Goal: Browse casually

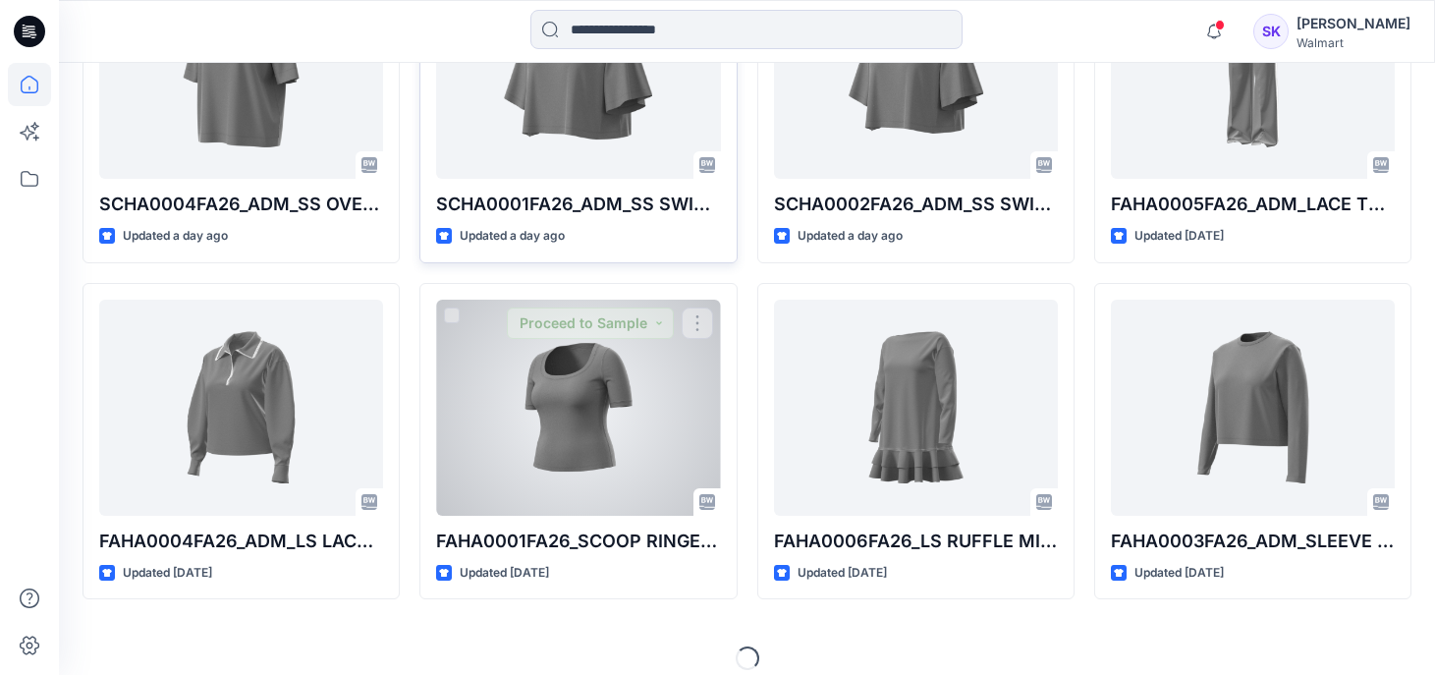
scroll to position [1062, 0]
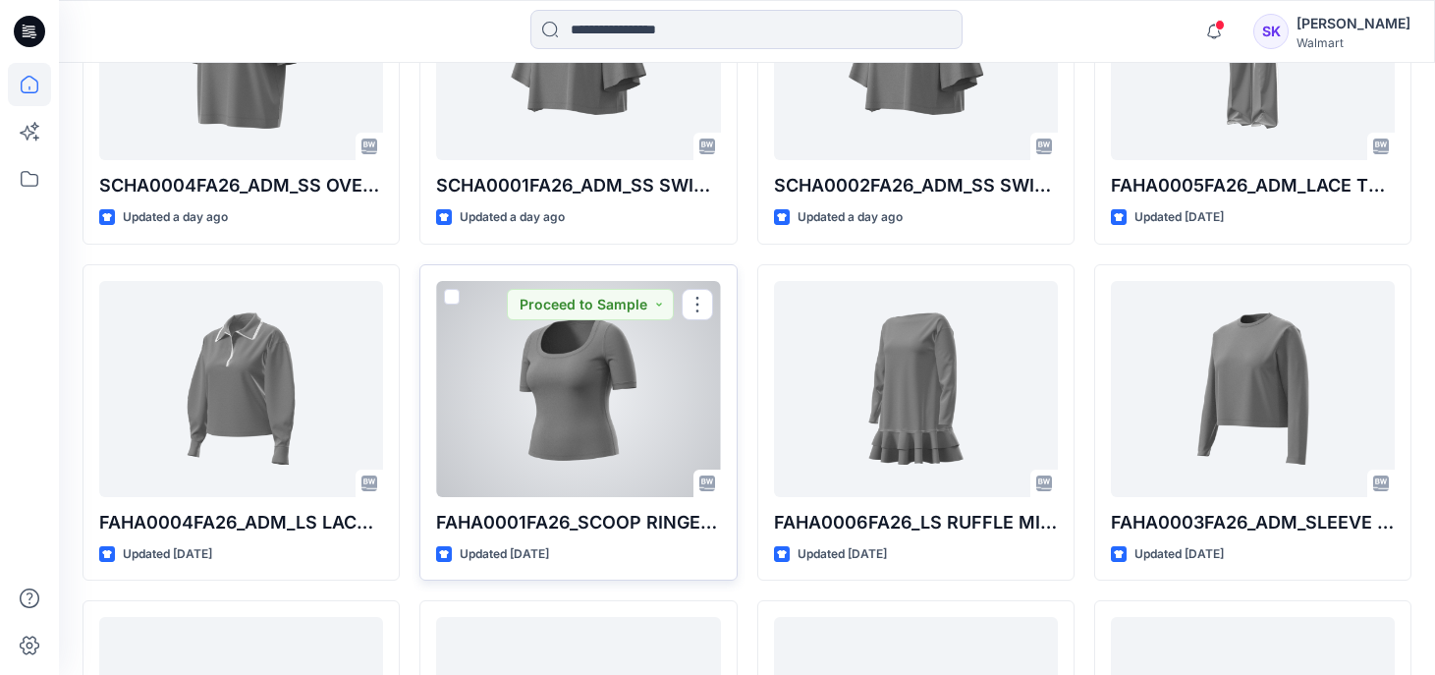
click at [628, 391] on div at bounding box center [578, 389] width 284 height 216
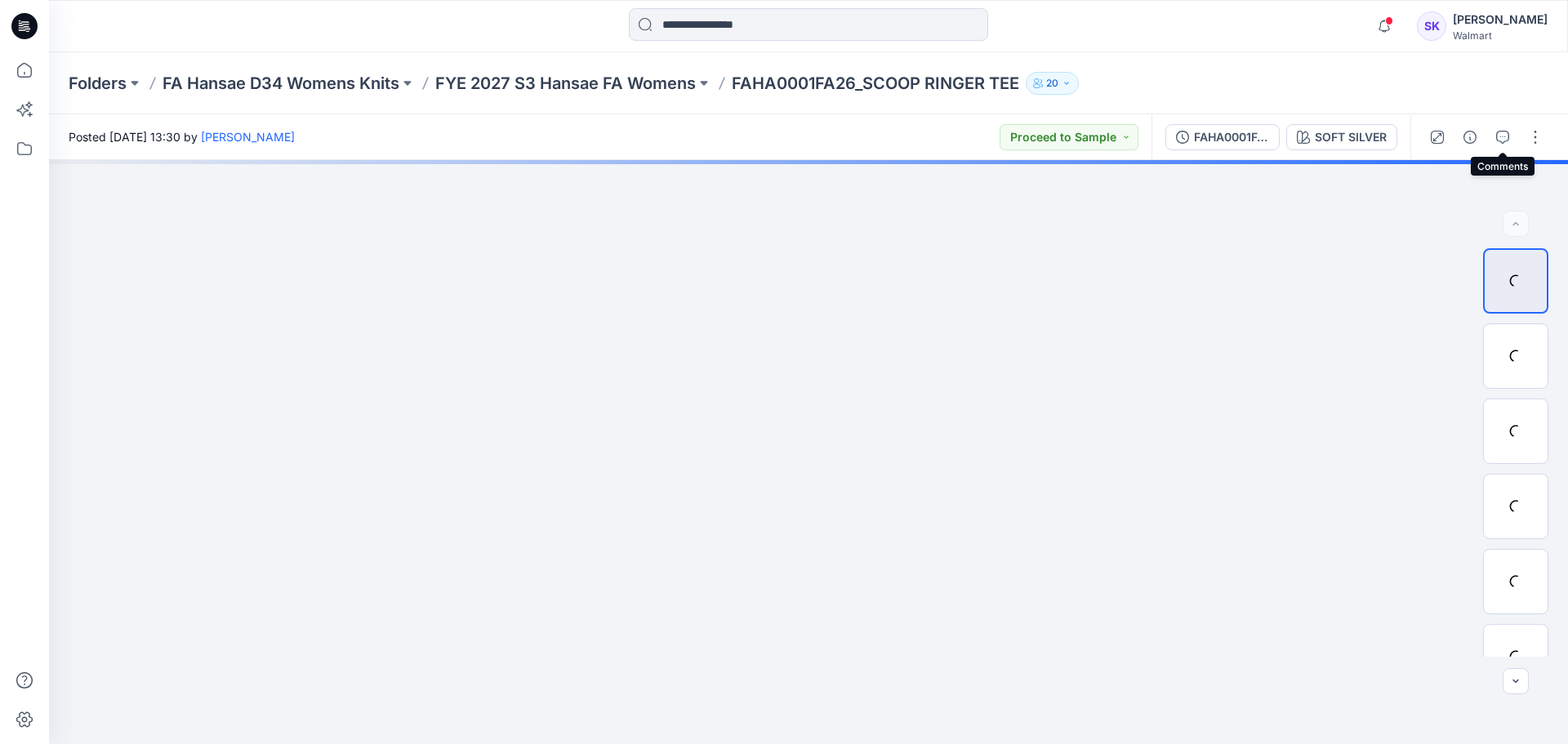
drag, startPoint x: 1506, startPoint y: 140, endPoint x: 1463, endPoint y: 197, distance: 71.4
click at [1205, 140] on icon "button" at bounding box center [1503, 137] width 13 height 13
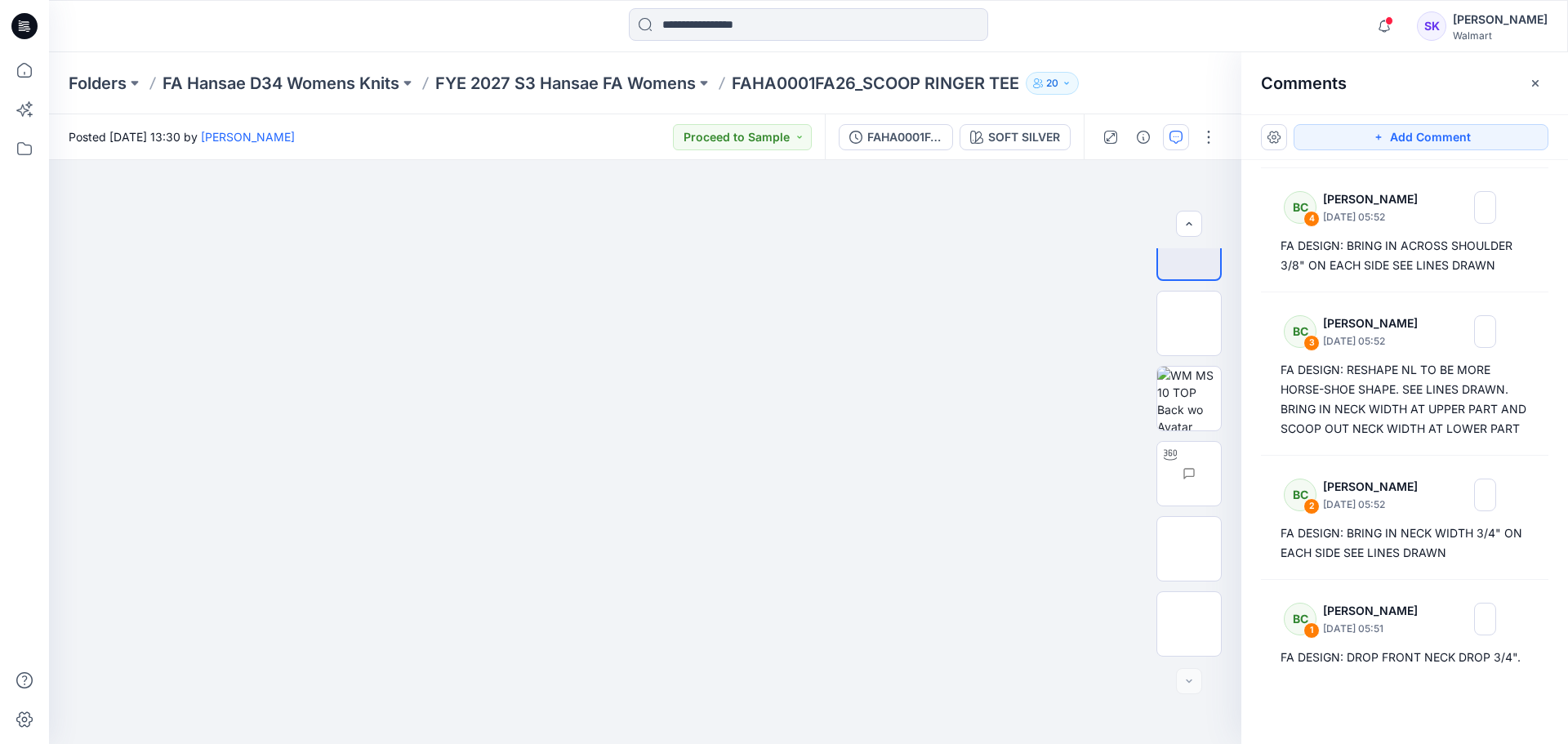
scroll to position [443, 0]
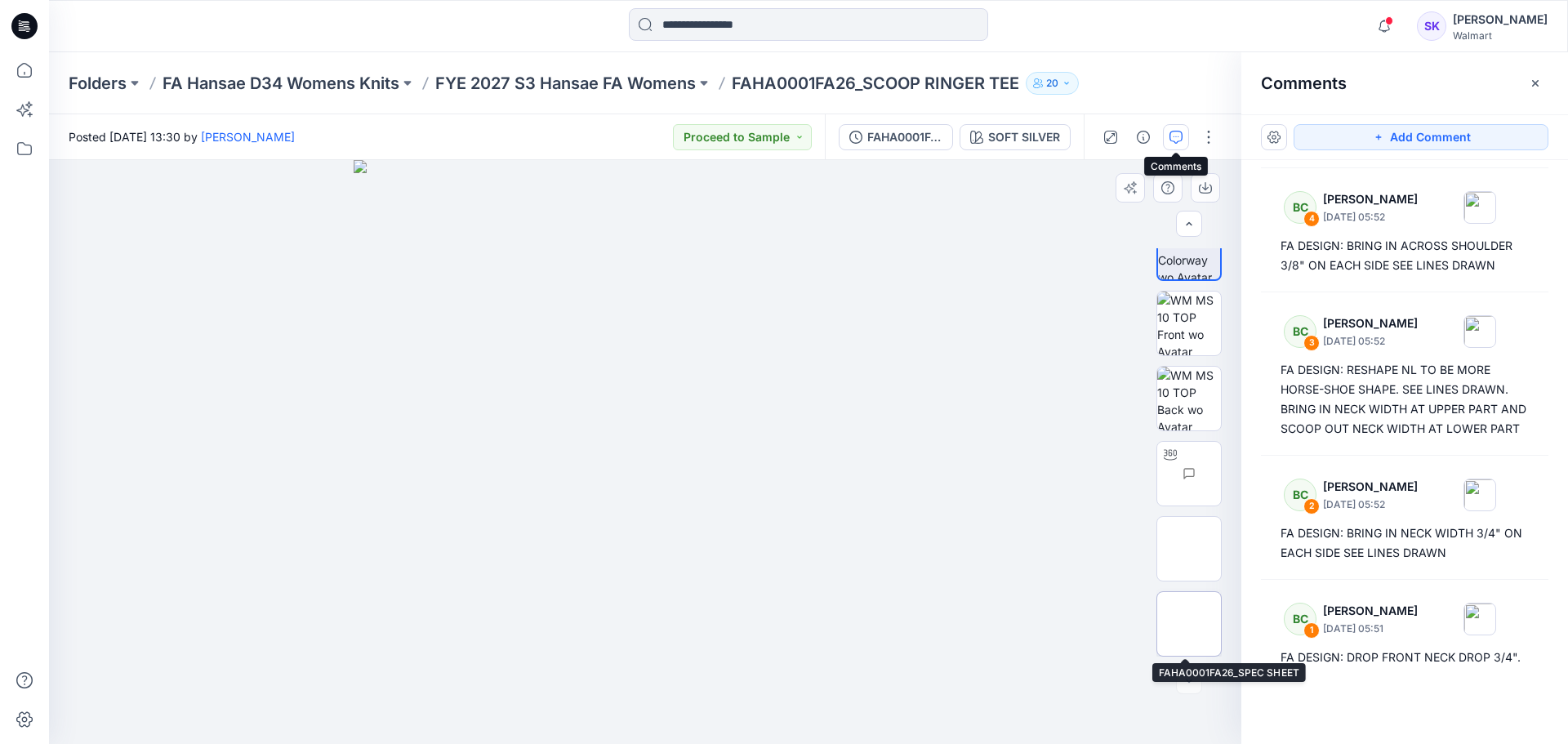
click at [1190, 560] on img at bounding box center [1190, 624] width 0 height 0
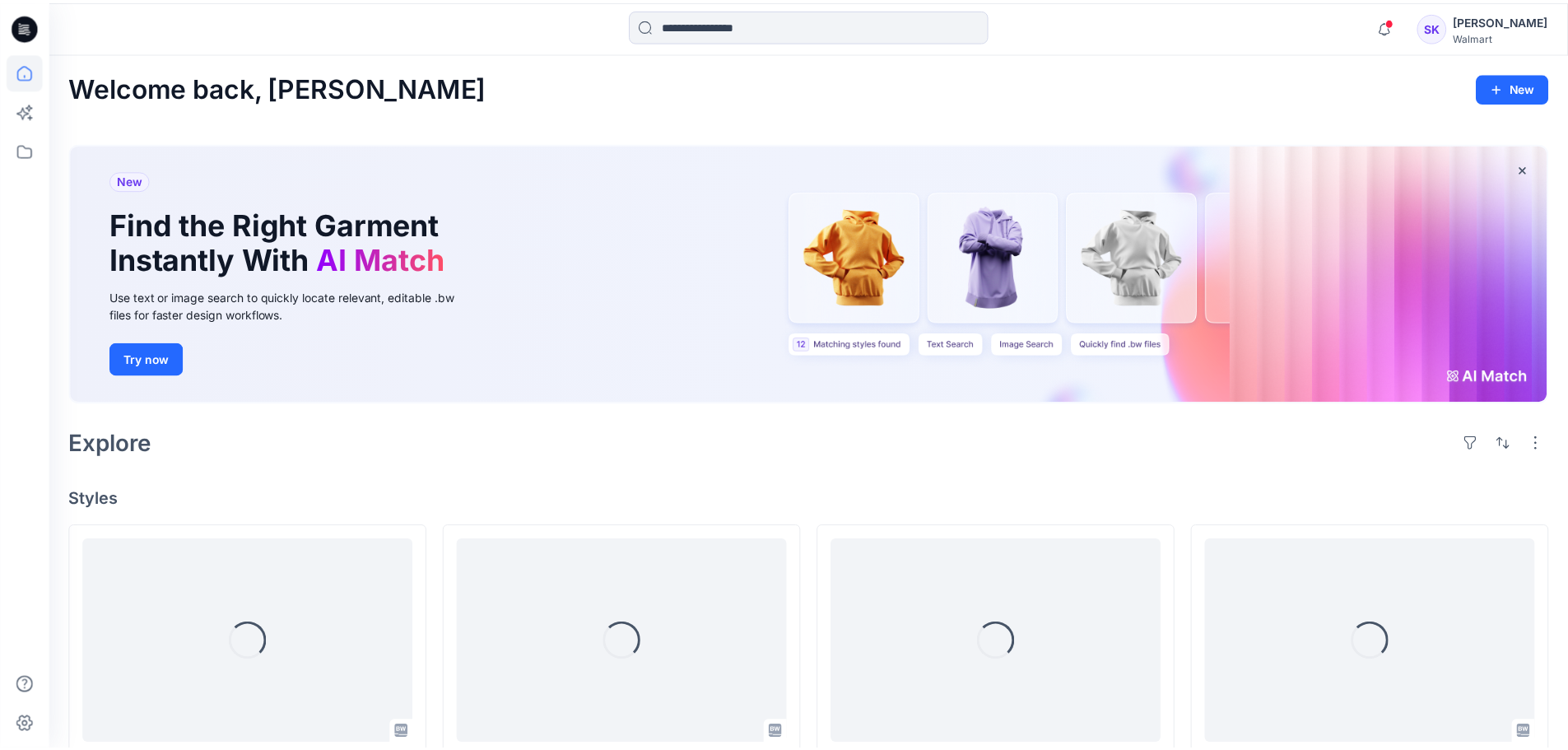
scroll to position [890, 0]
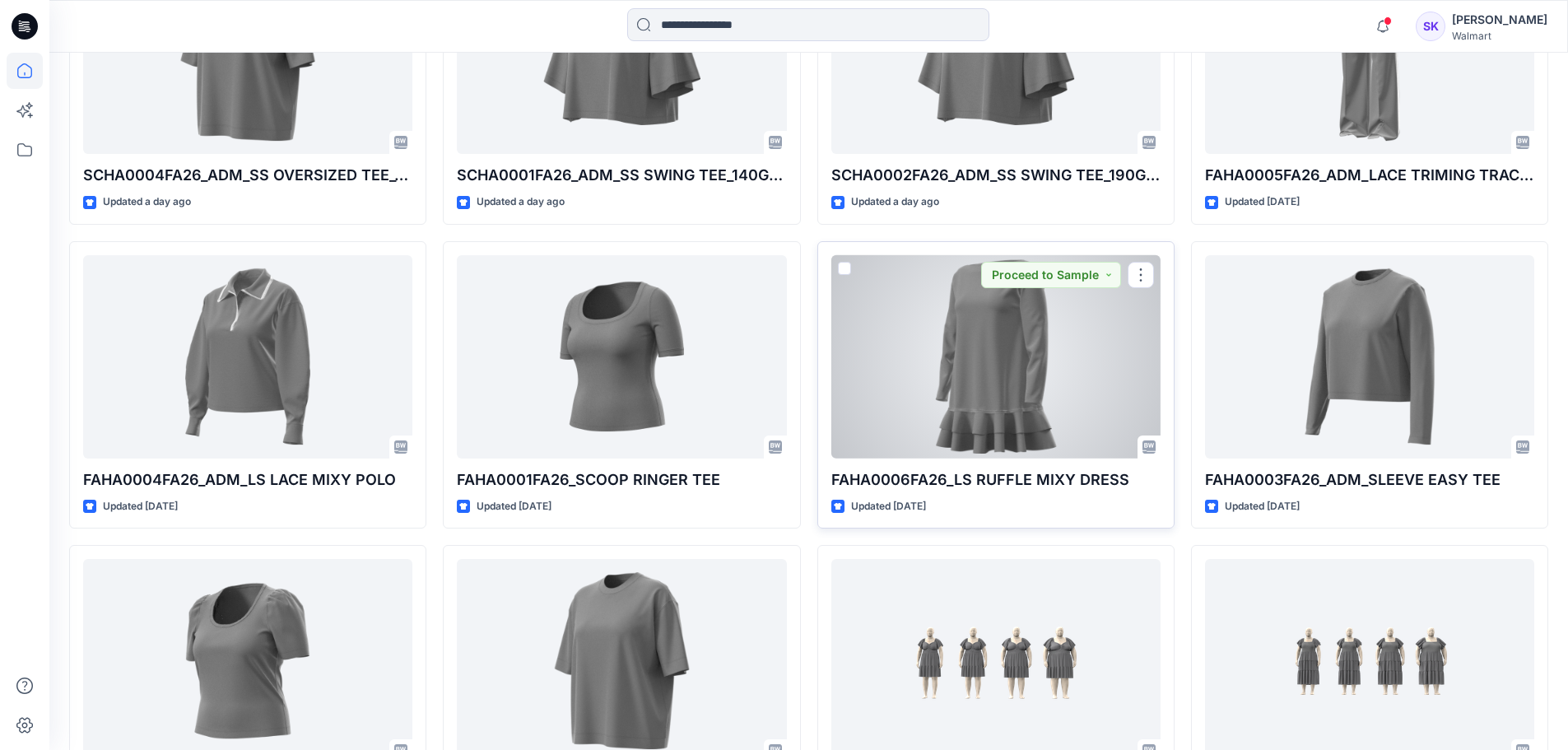
click at [1027, 379] on div at bounding box center [995, 357] width 329 height 204
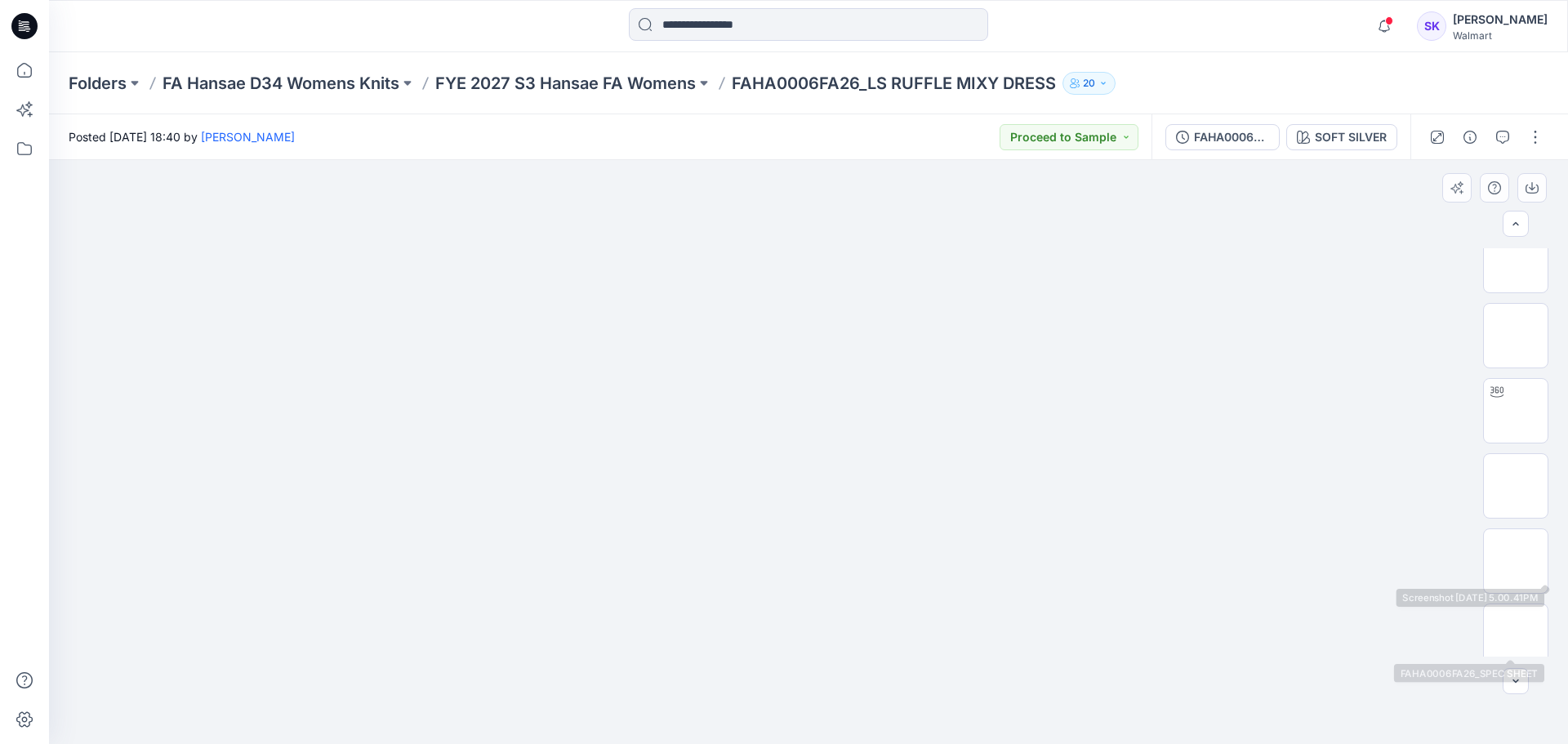
scroll to position [108, 0]
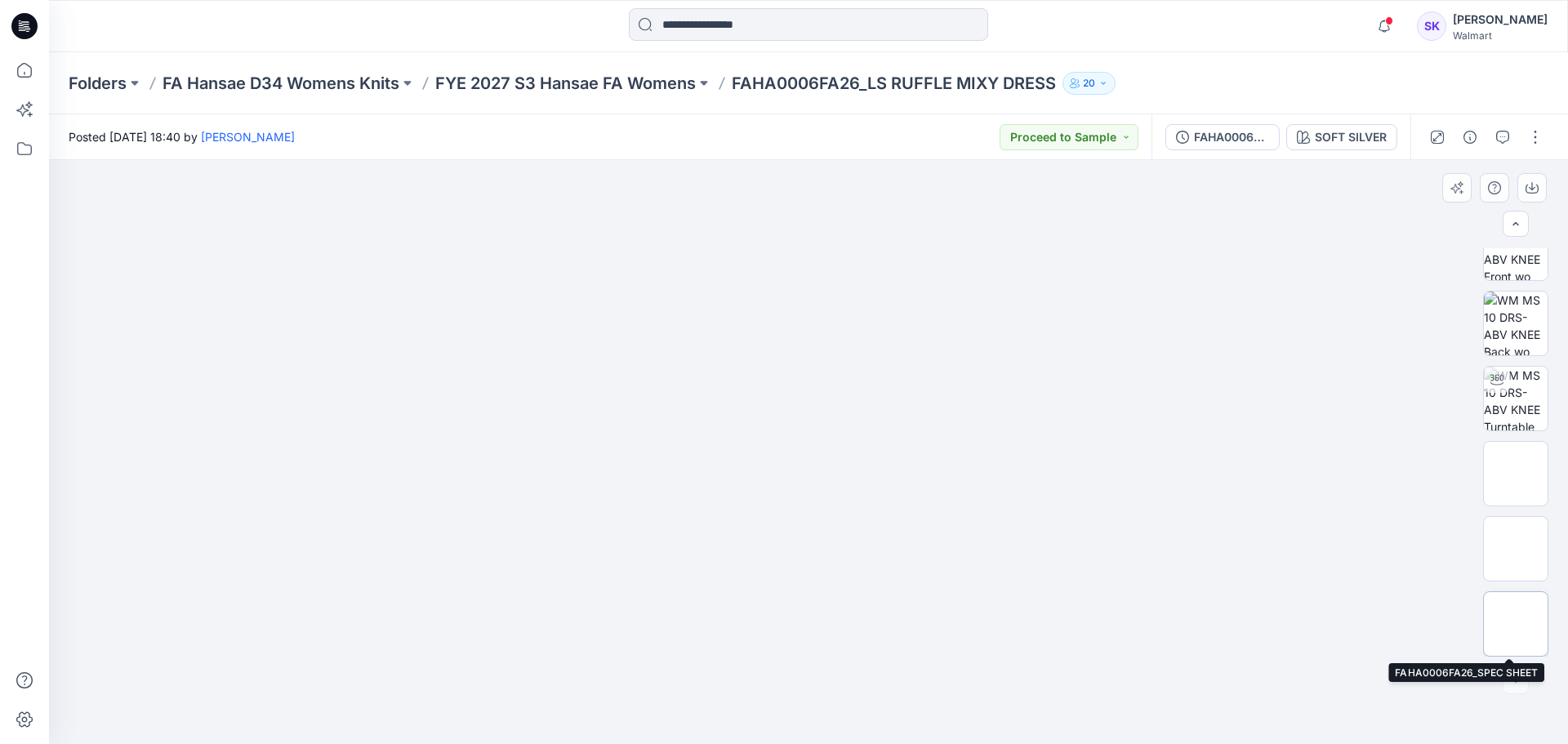
click at [1205, 560] on img at bounding box center [1516, 624] width 0 height 0
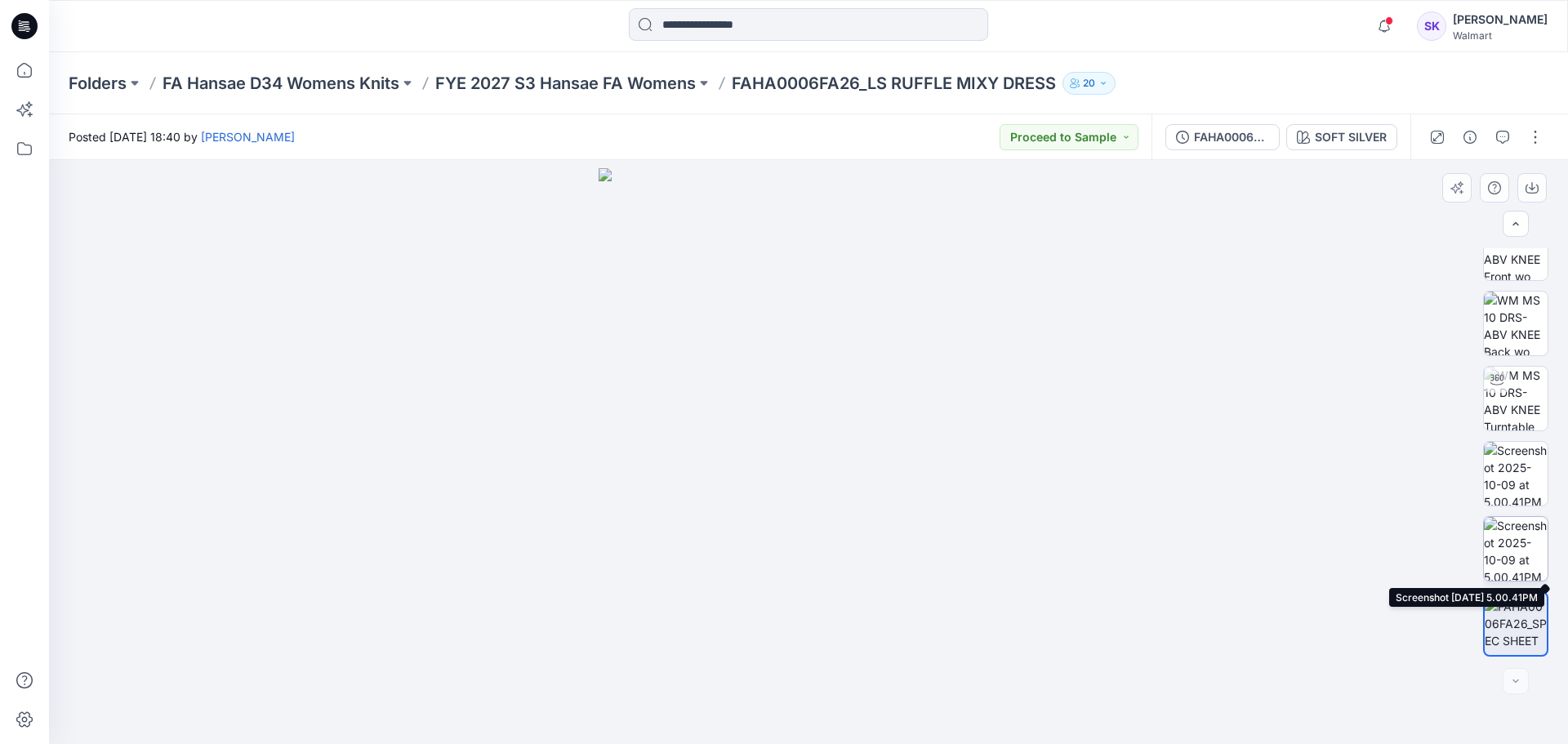
click at [1205, 536] on img at bounding box center [1516, 549] width 64 height 64
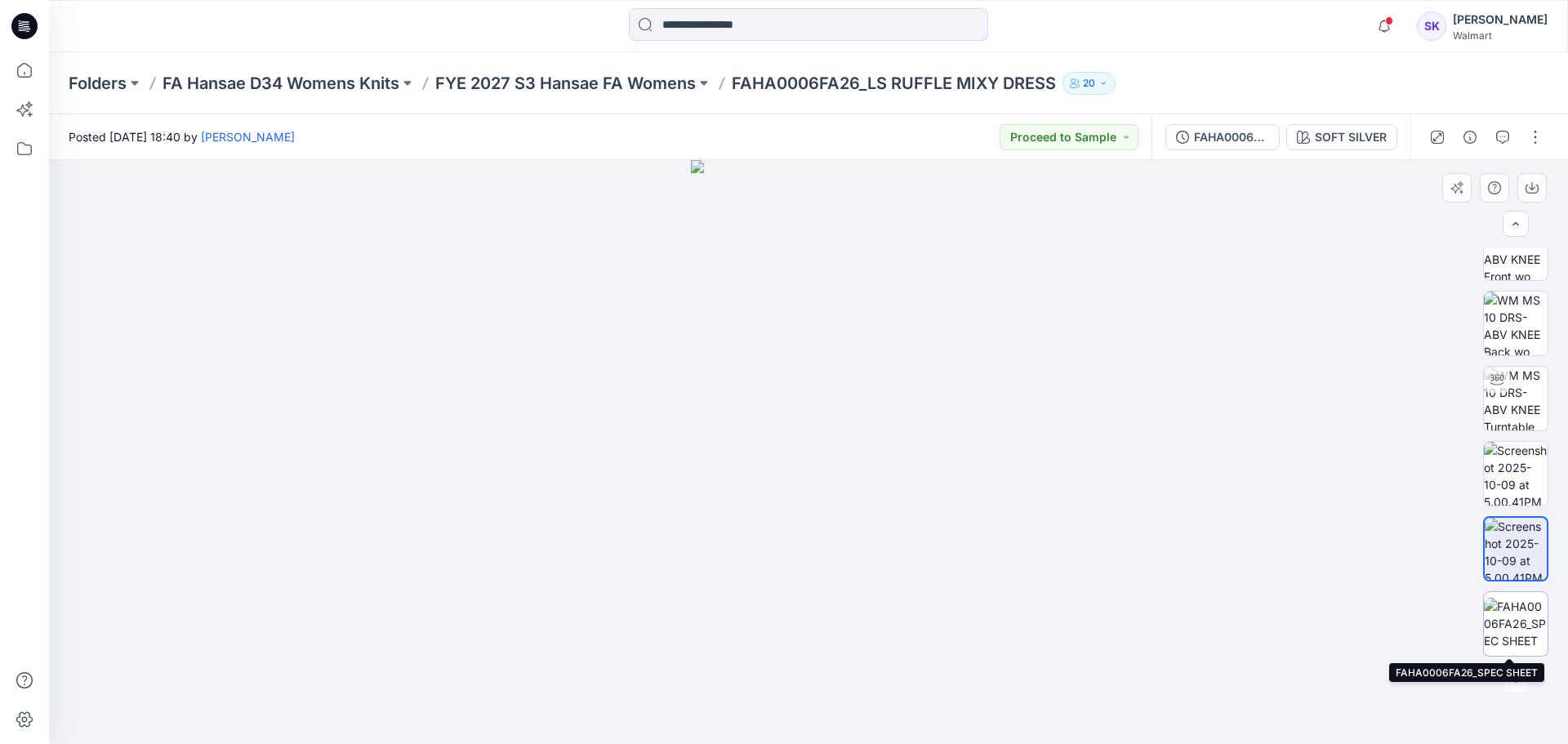
click at [1205, 560] on img at bounding box center [1516, 623] width 64 height 52
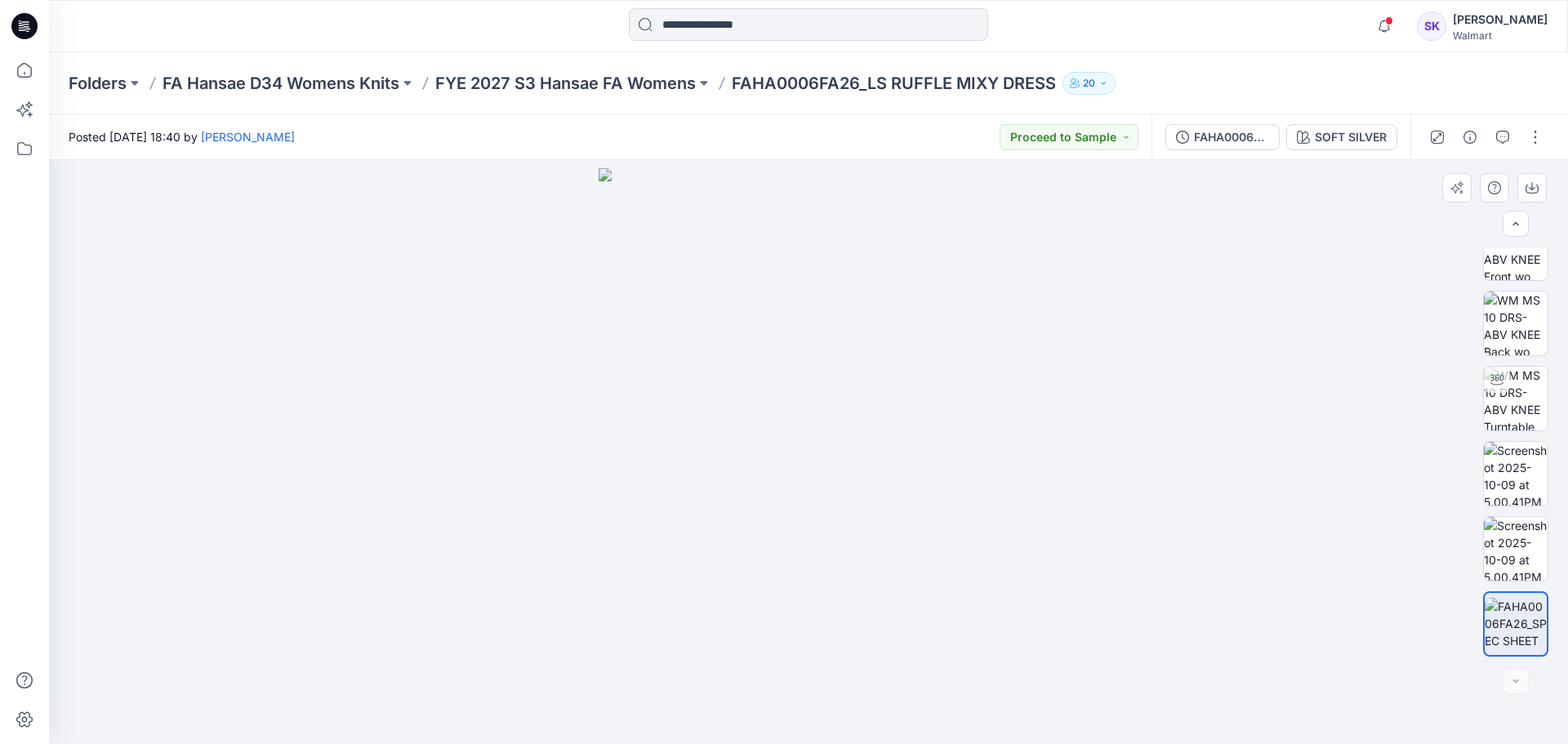
click at [293, 354] on div at bounding box center [808, 452] width 1519 height 584
click at [1205, 134] on icon "button" at bounding box center [1503, 137] width 13 height 13
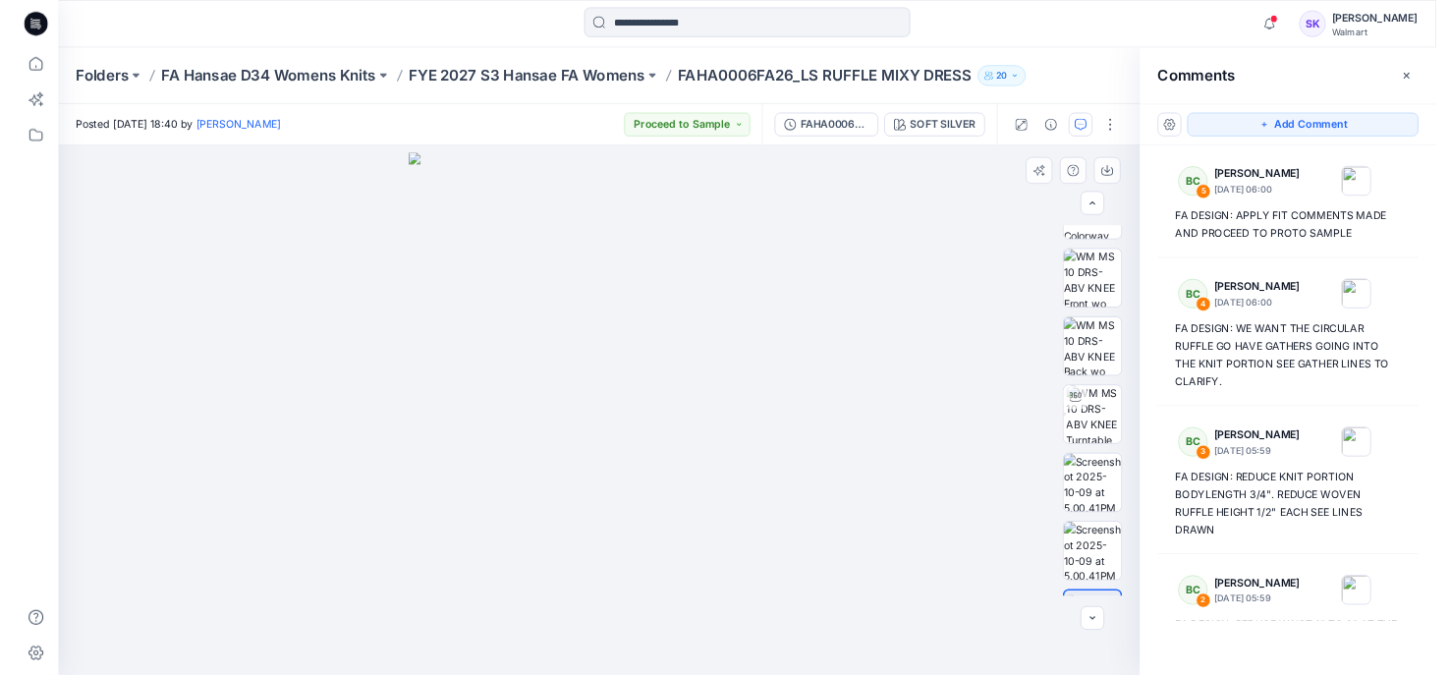
scroll to position [31, 0]
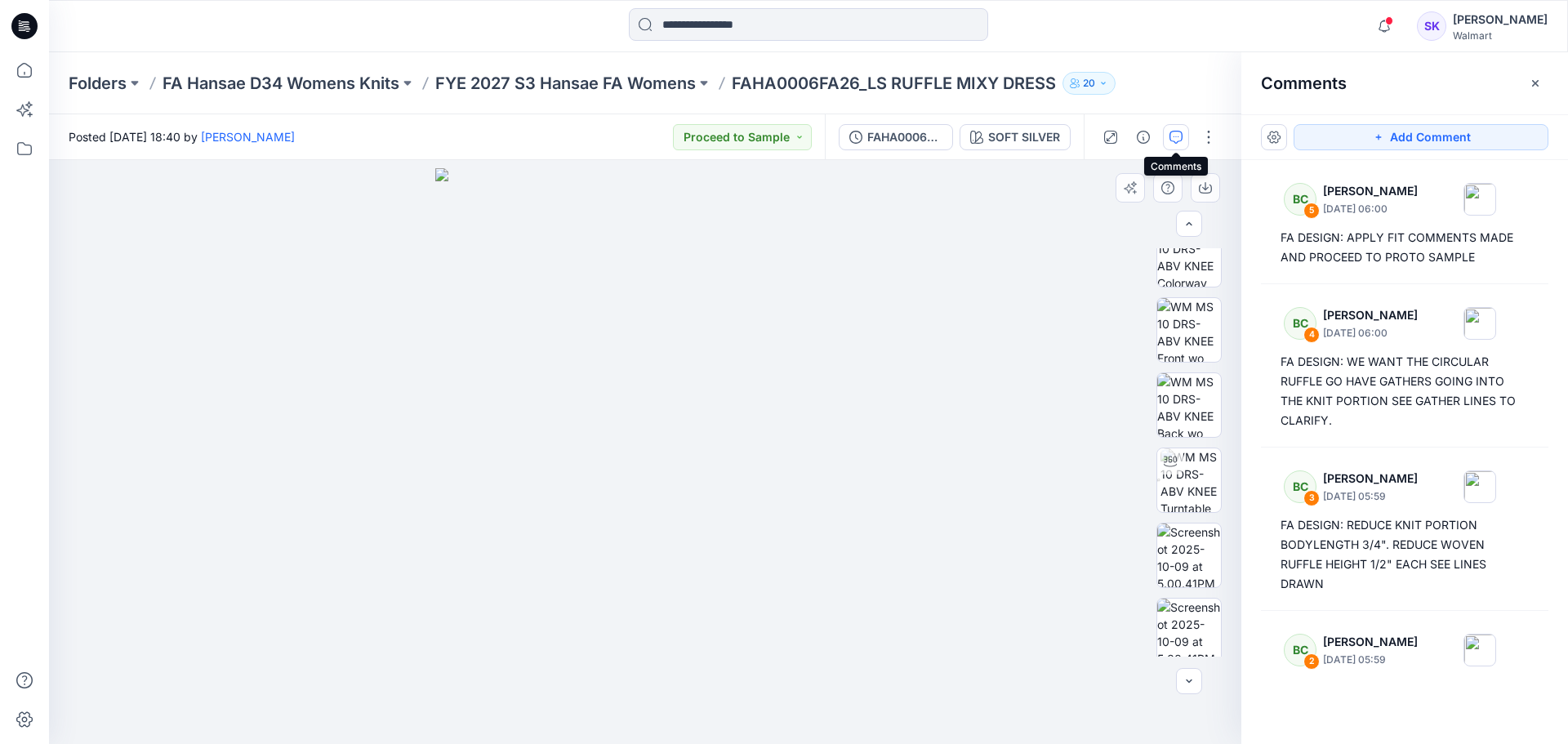
click at [892, 445] on div at bounding box center [645, 452] width 1192 height 584
drag, startPoint x: 535, startPoint y: 456, endPoint x: 577, endPoint y: 362, distance: 103.0
click at [577, 362] on img at bounding box center [645, 456] width 420 height 576
